Goal: Task Accomplishment & Management: Use online tool/utility

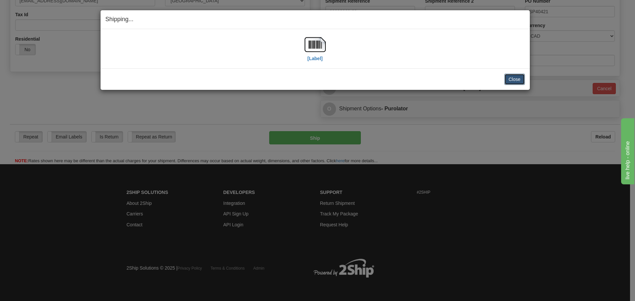
click at [508, 79] on button "Close" at bounding box center [514, 79] width 21 height 11
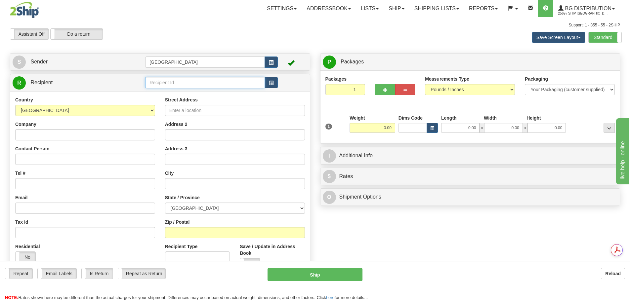
click at [157, 84] on input "text" at bounding box center [205, 82] width 120 height 11
click at [171, 92] on div "80019" at bounding box center [203, 92] width 113 height 7
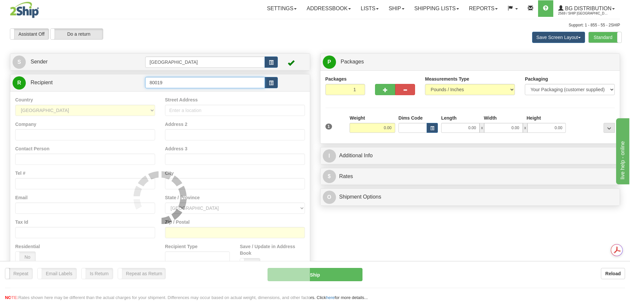
type input "80019"
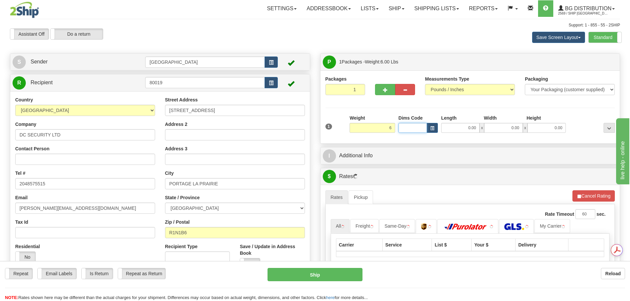
type input "6.00"
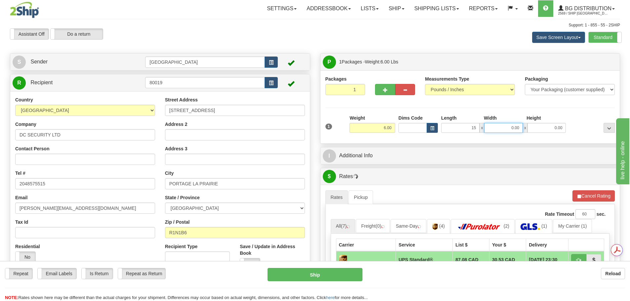
type input "15.00"
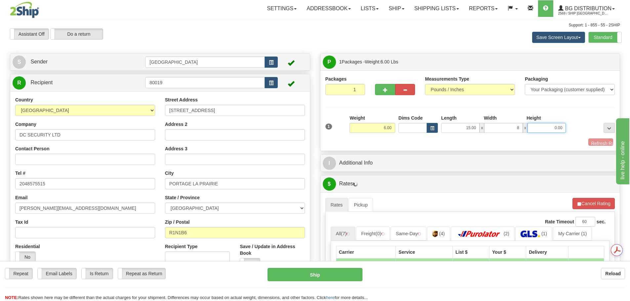
type input "8.00"
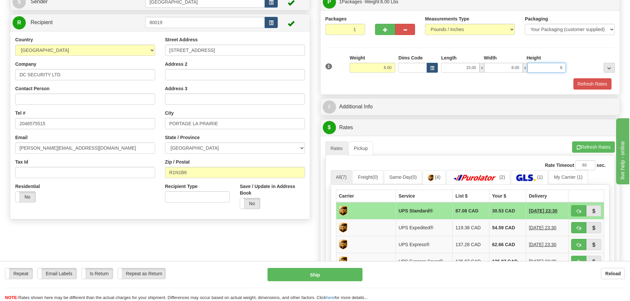
scroll to position [66, 0]
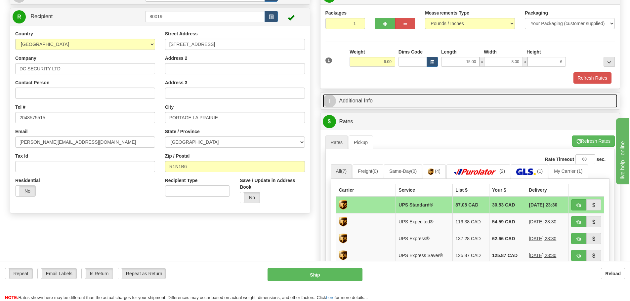
type input "6.00"
click at [413, 100] on link "I Additional Info" at bounding box center [470, 101] width 295 height 14
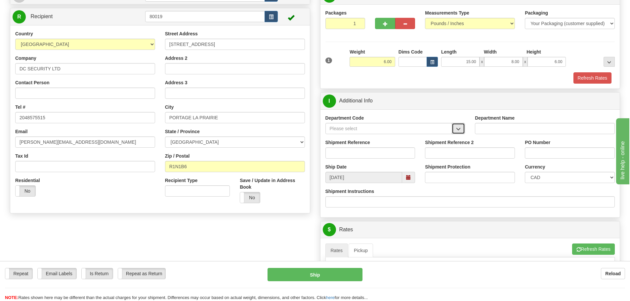
click at [464, 129] on button "button" at bounding box center [458, 128] width 13 height 11
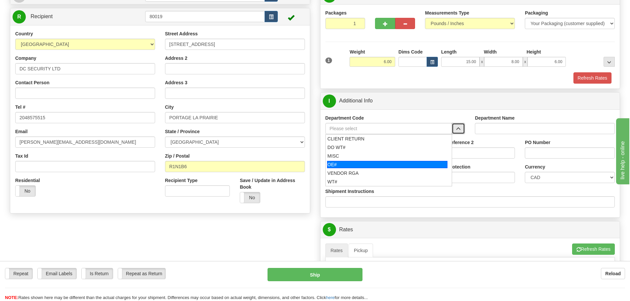
click at [425, 165] on div "OE#" at bounding box center [387, 164] width 120 height 7
type input "OE#"
type input "ORDERS"
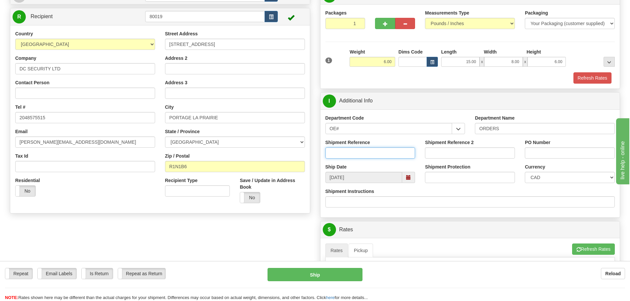
click at [384, 149] on input "Shipment Reference" at bounding box center [370, 153] width 90 height 11
type input "90041186-00"
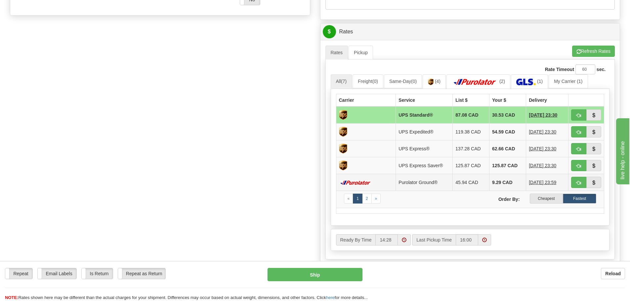
scroll to position [265, 0]
type input "2025-173"
click at [548, 200] on label "Cheapest" at bounding box center [546, 199] width 33 height 10
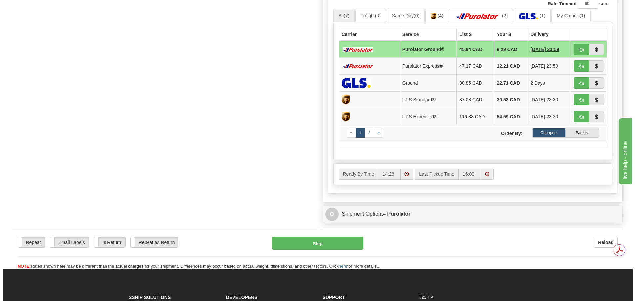
scroll to position [331, 0]
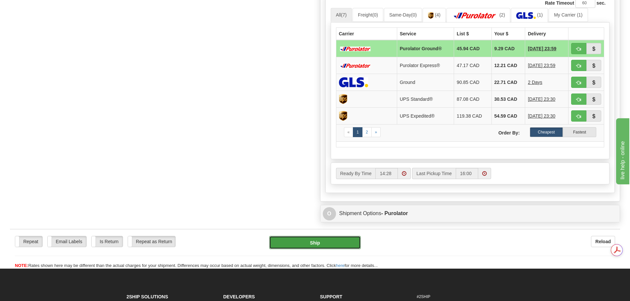
click at [327, 245] on button "Ship" at bounding box center [315, 242] width 92 height 13
type input "260"
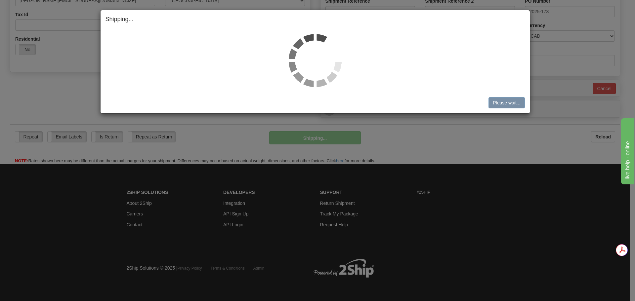
scroll to position [208, 0]
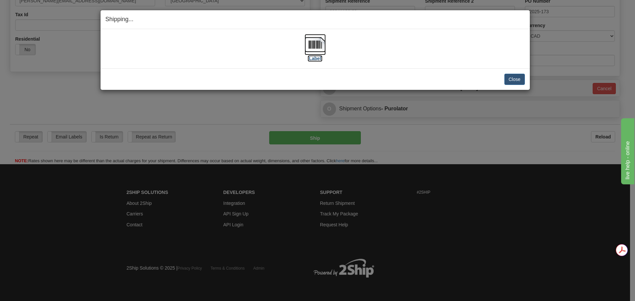
click at [318, 42] on img at bounding box center [315, 44] width 21 height 21
